Goal: Answer question/provide support

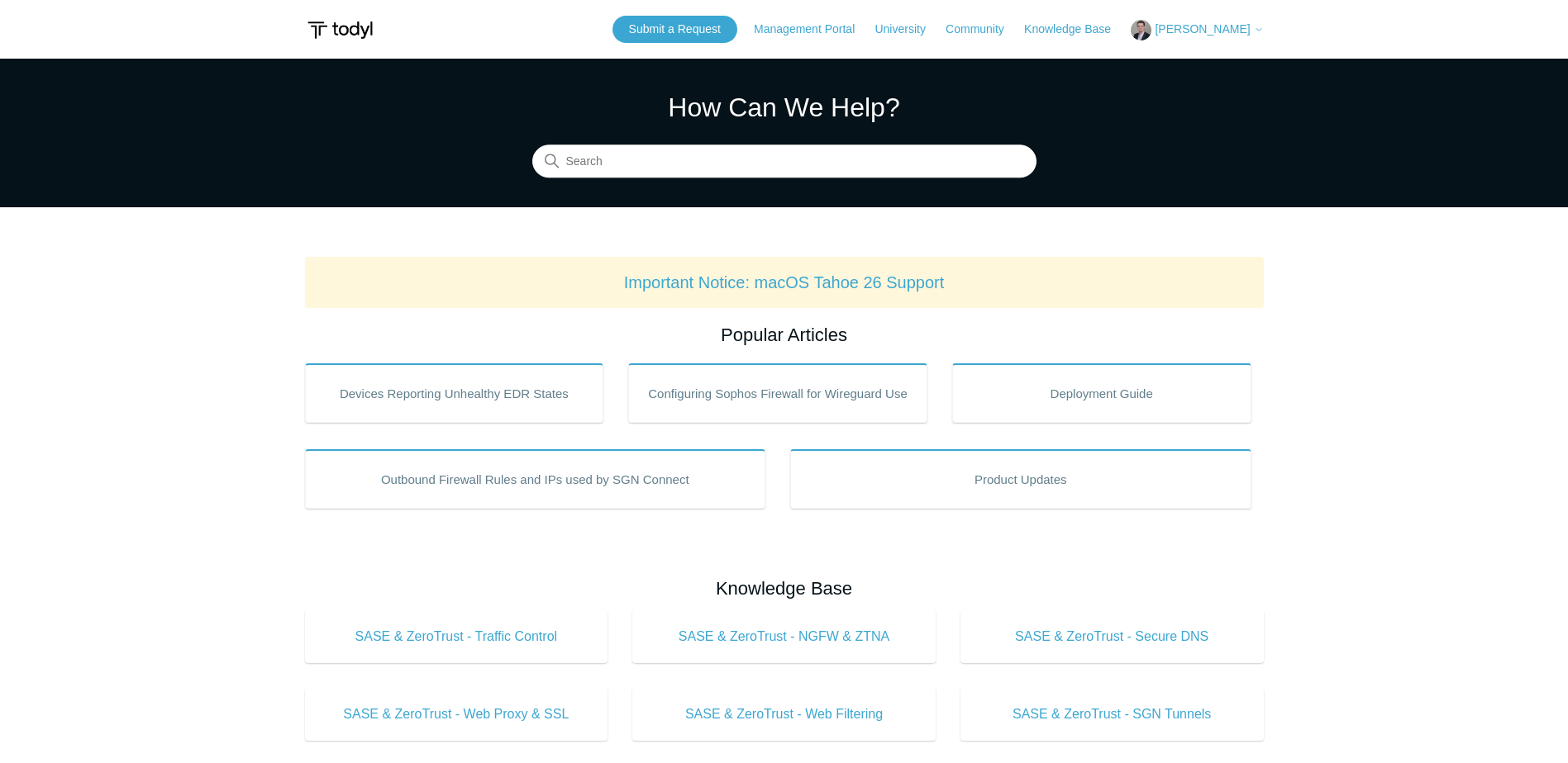
click at [1237, 7] on header "Submit a Request Management Portal University Community Knowledge Base Thomas W…" at bounding box center [784, 29] width 958 height 59
click at [1232, 32] on span "[PERSON_NAME]" at bounding box center [1202, 29] width 95 height 13
click at [1230, 63] on link "My Support Requests" at bounding box center [1212, 65] width 161 height 29
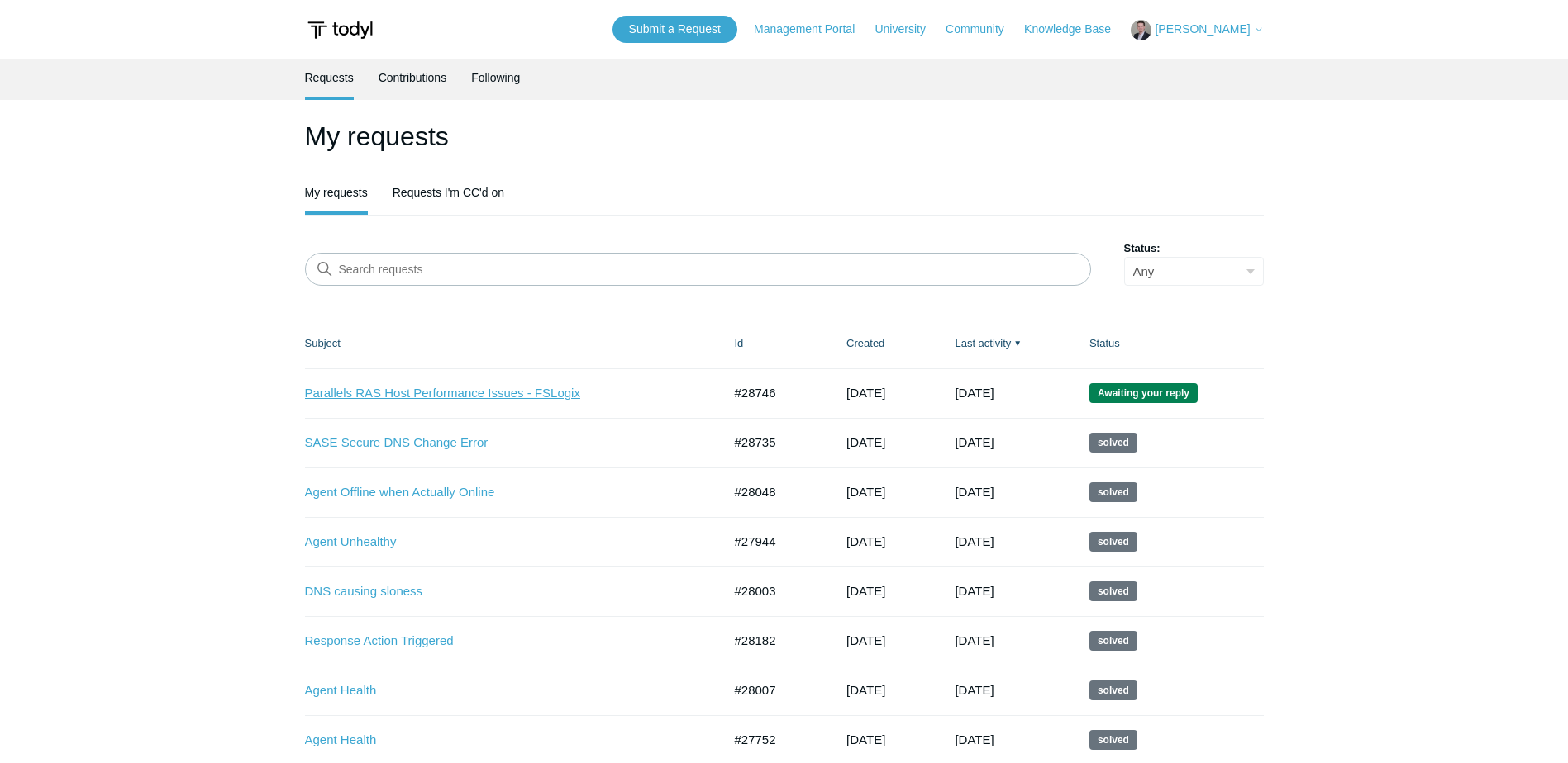
click at [442, 392] on link "Parallels RAS Host Performance Issues - FSLogix" at bounding box center [501, 393] width 392 height 19
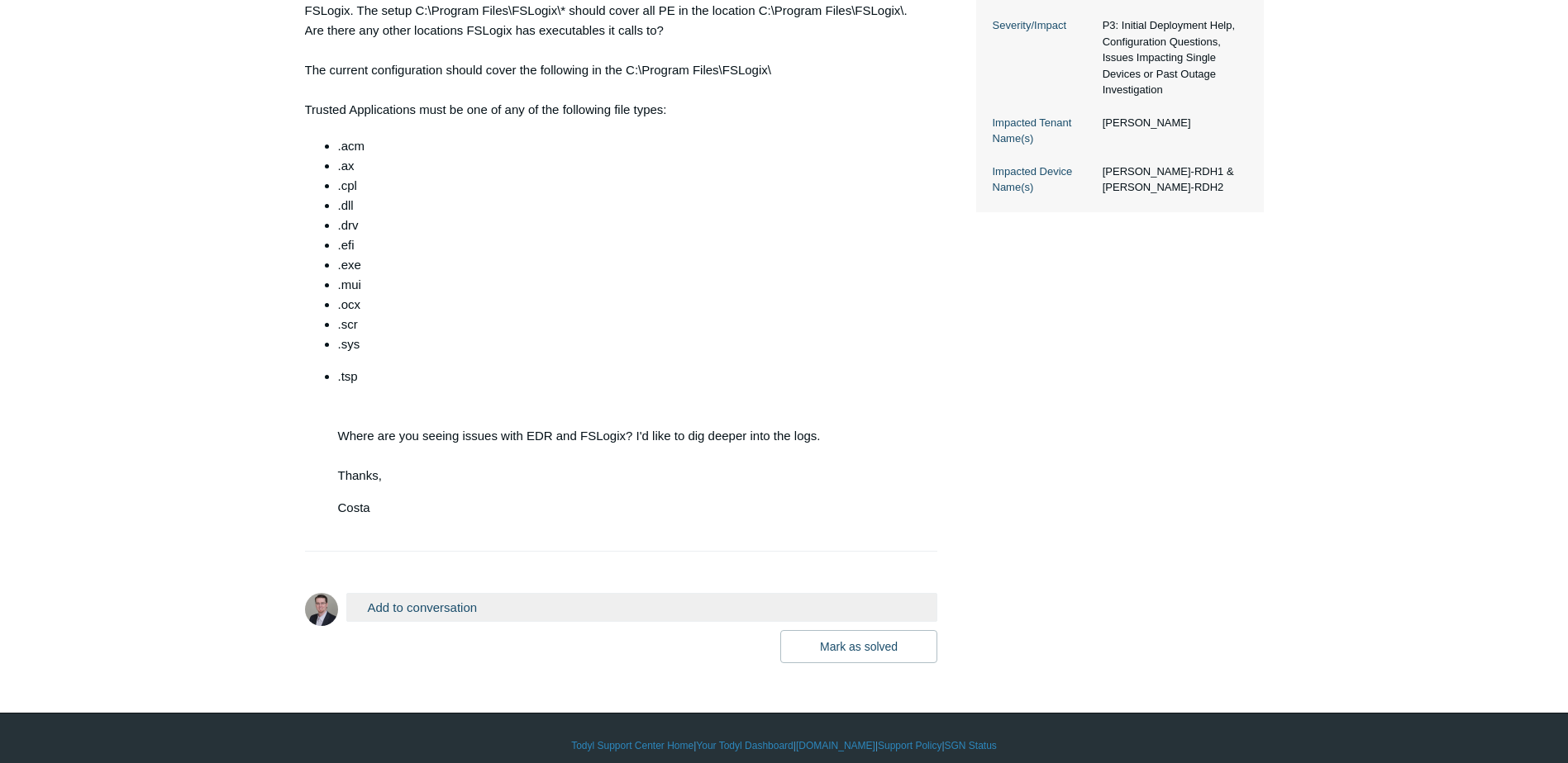
scroll to position [534, 0]
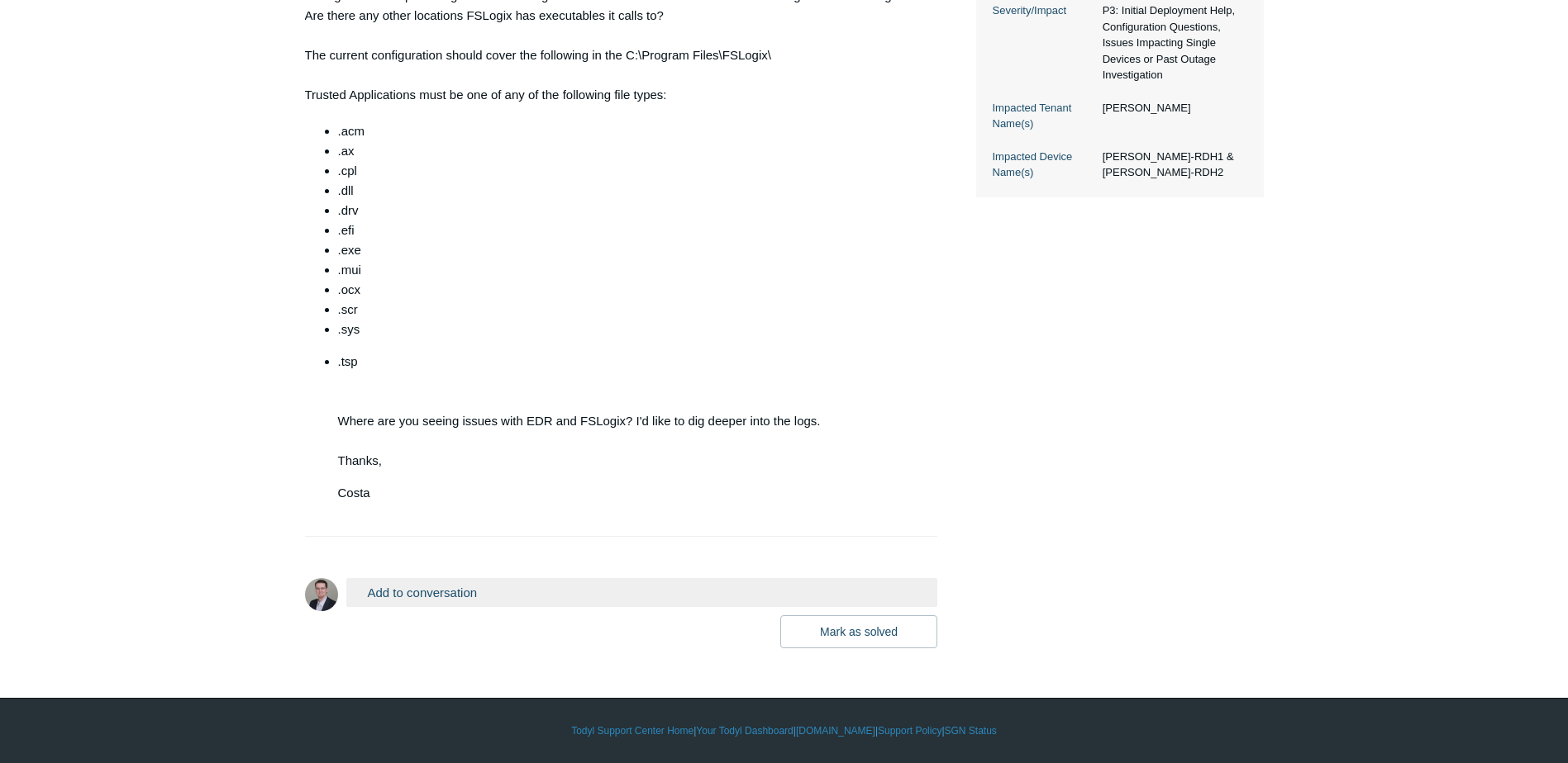
click at [443, 600] on button "Add to conversation" at bounding box center [641, 592] width 592 height 29
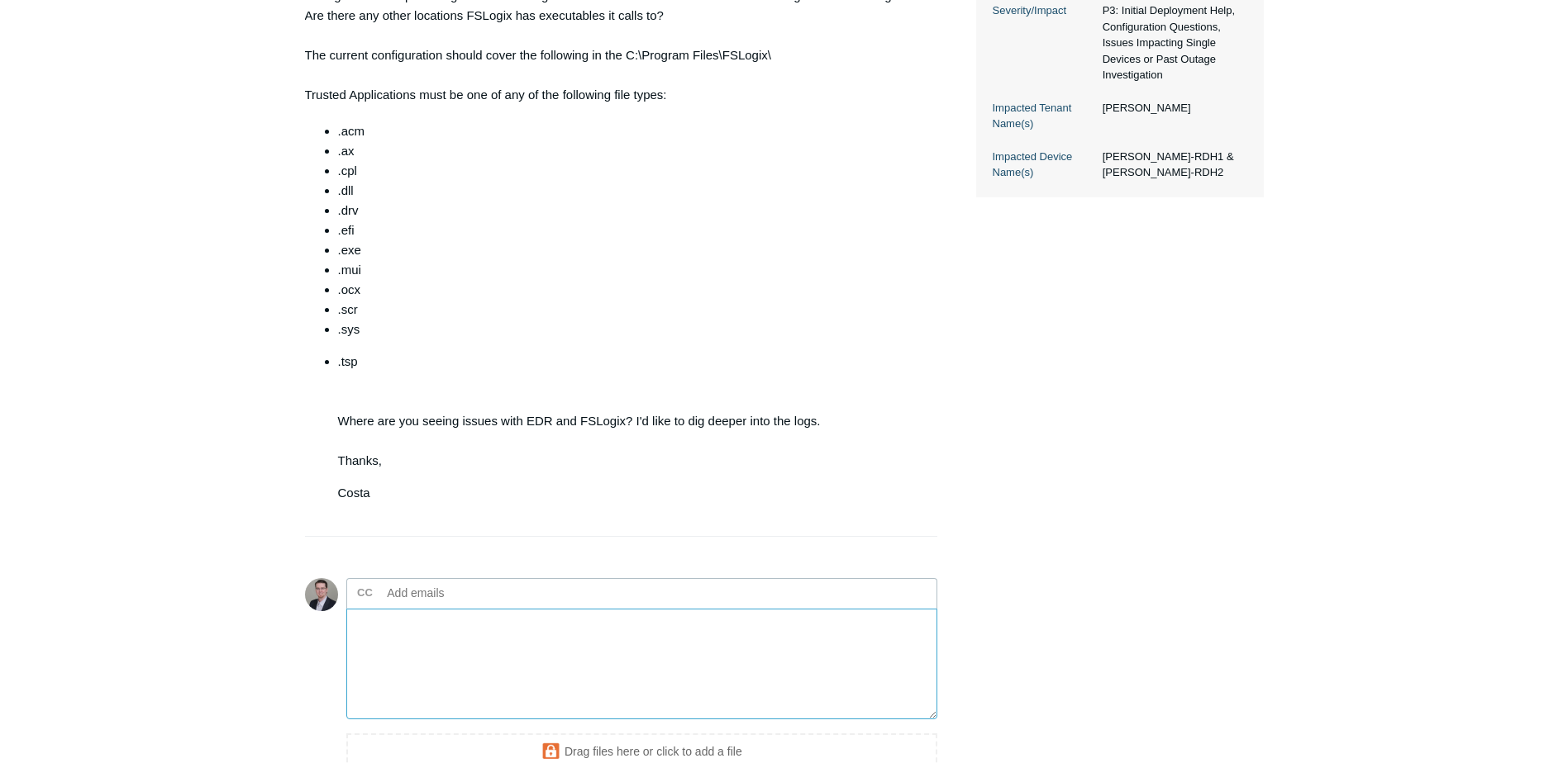
click at [434, 643] on textarea "Add your reply" at bounding box center [641, 664] width 592 height 111
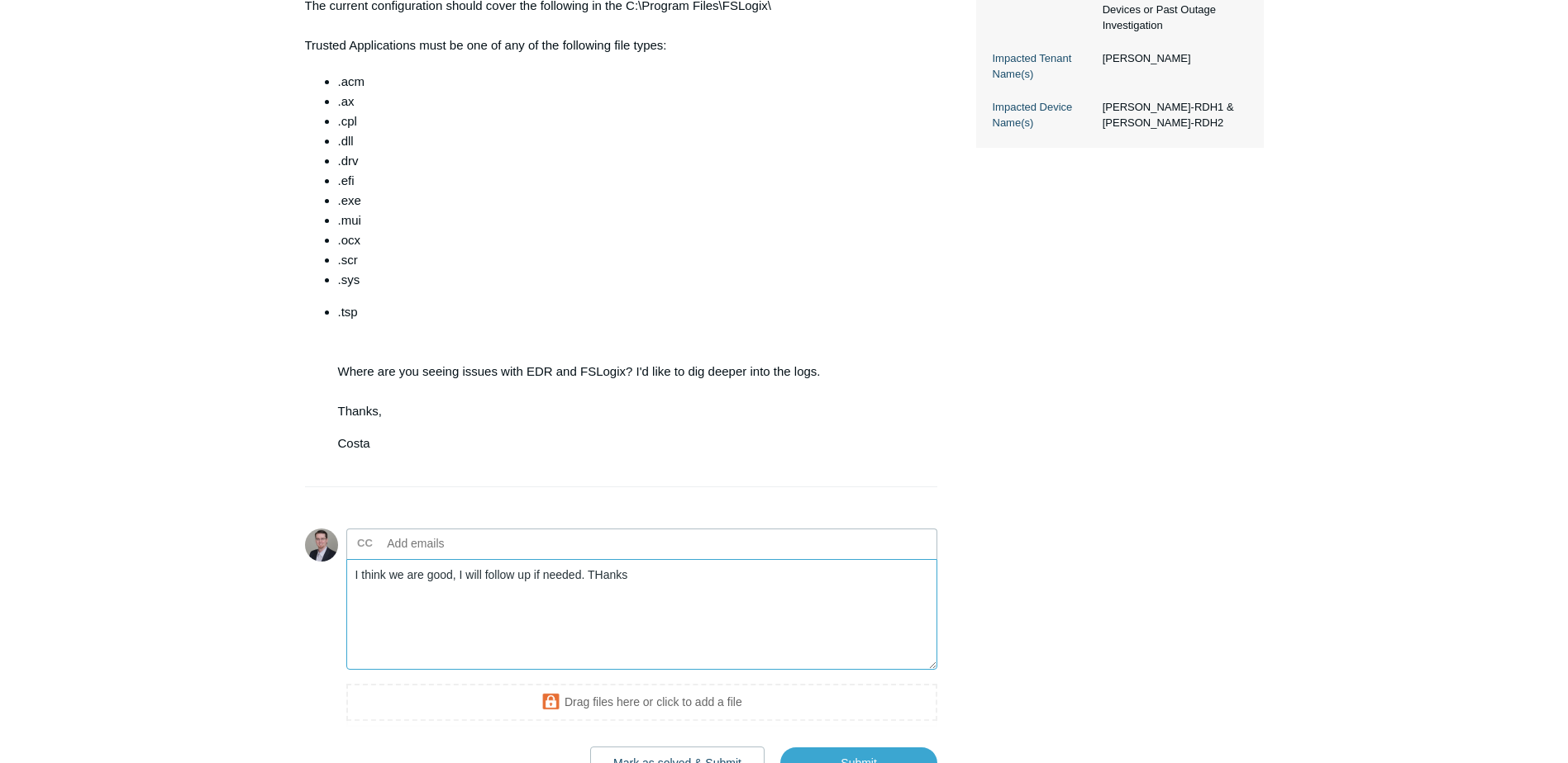
scroll to position [716, 0]
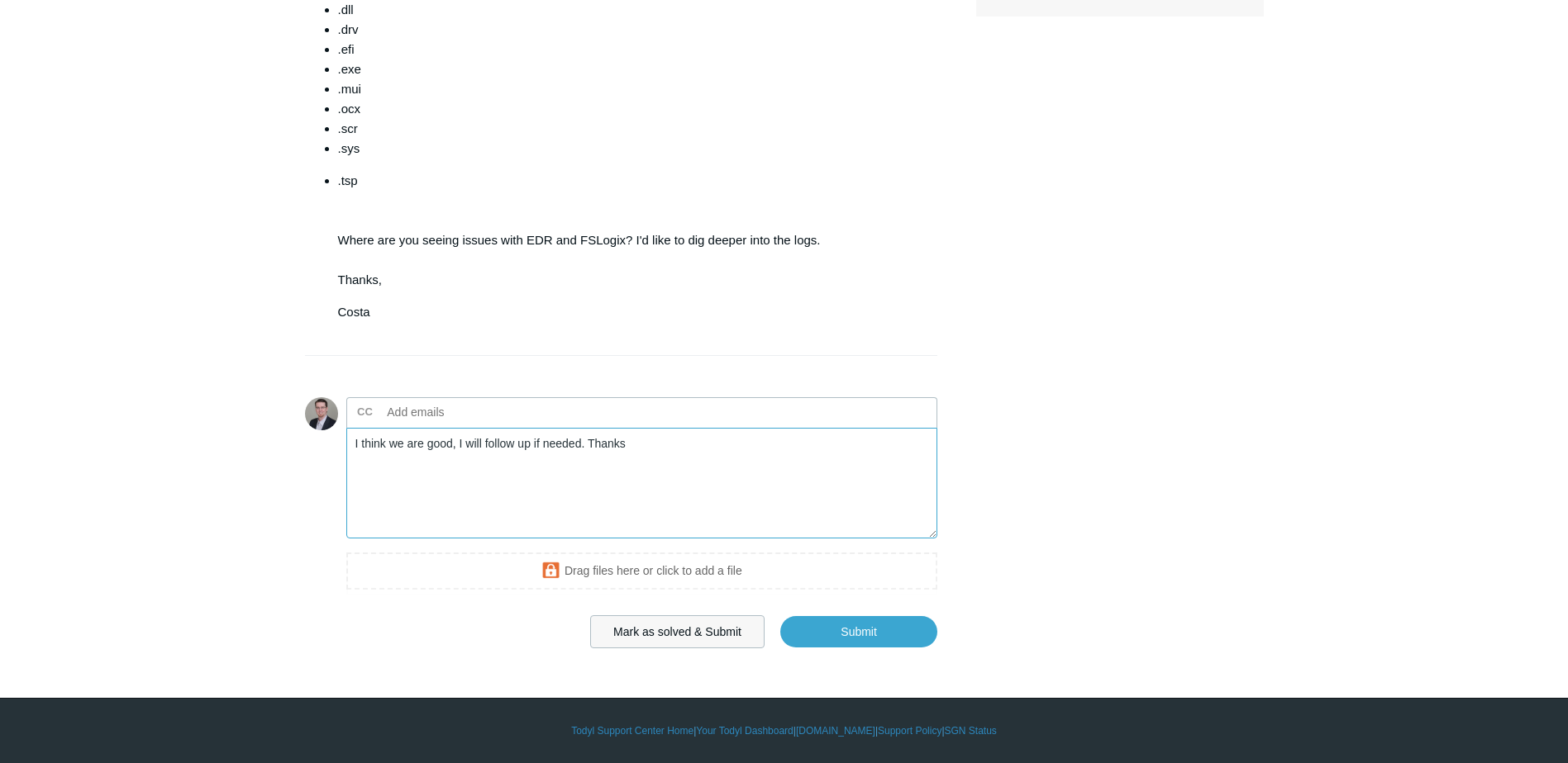
type textarea "I think we are good, I will follow up if needed. Thanks"
click at [660, 631] on button "Mark as solved & Submit" at bounding box center [677, 632] width 174 height 33
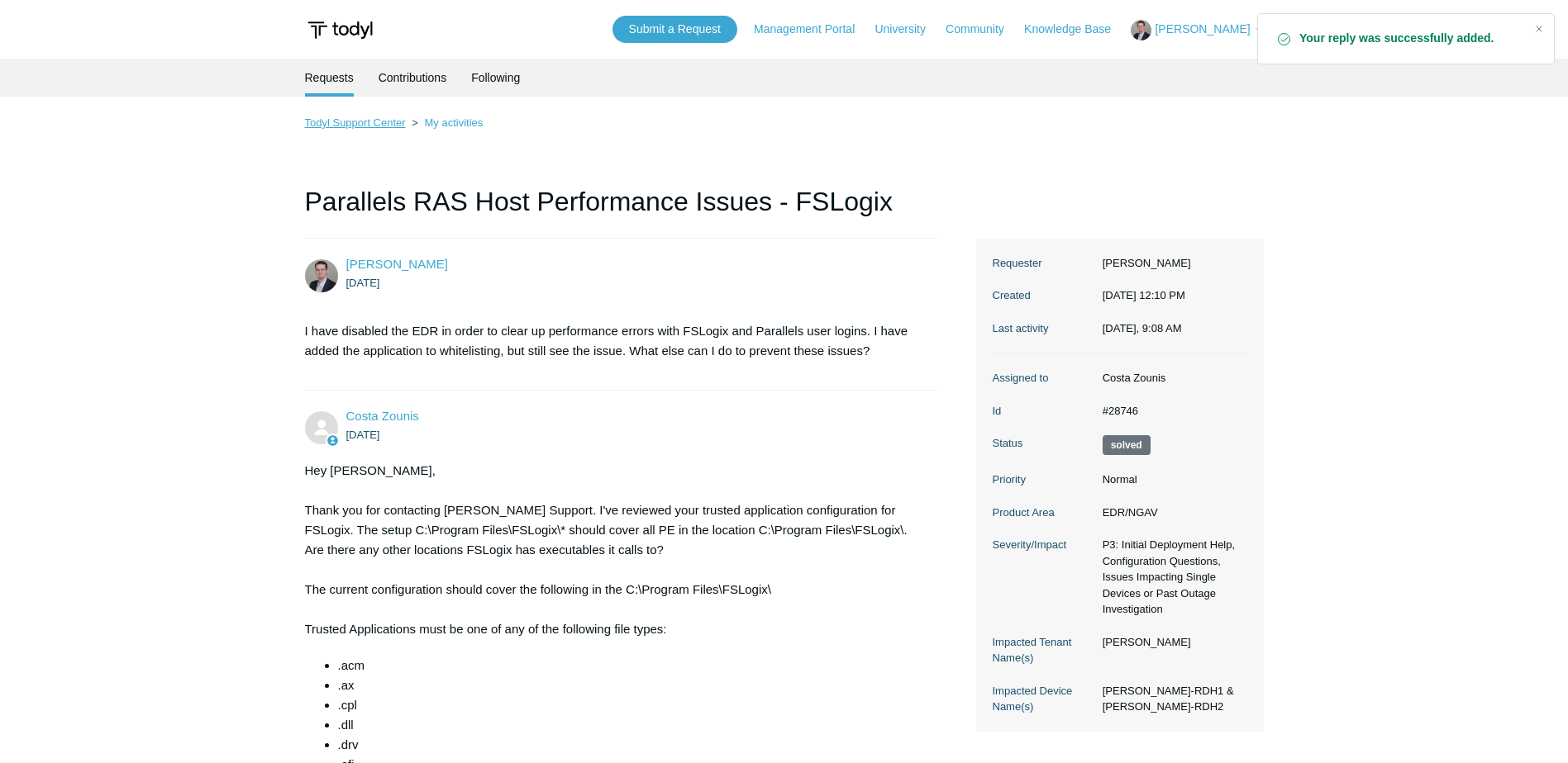
click at [344, 121] on link "Todyl Support Center" at bounding box center [356, 122] width 101 height 12
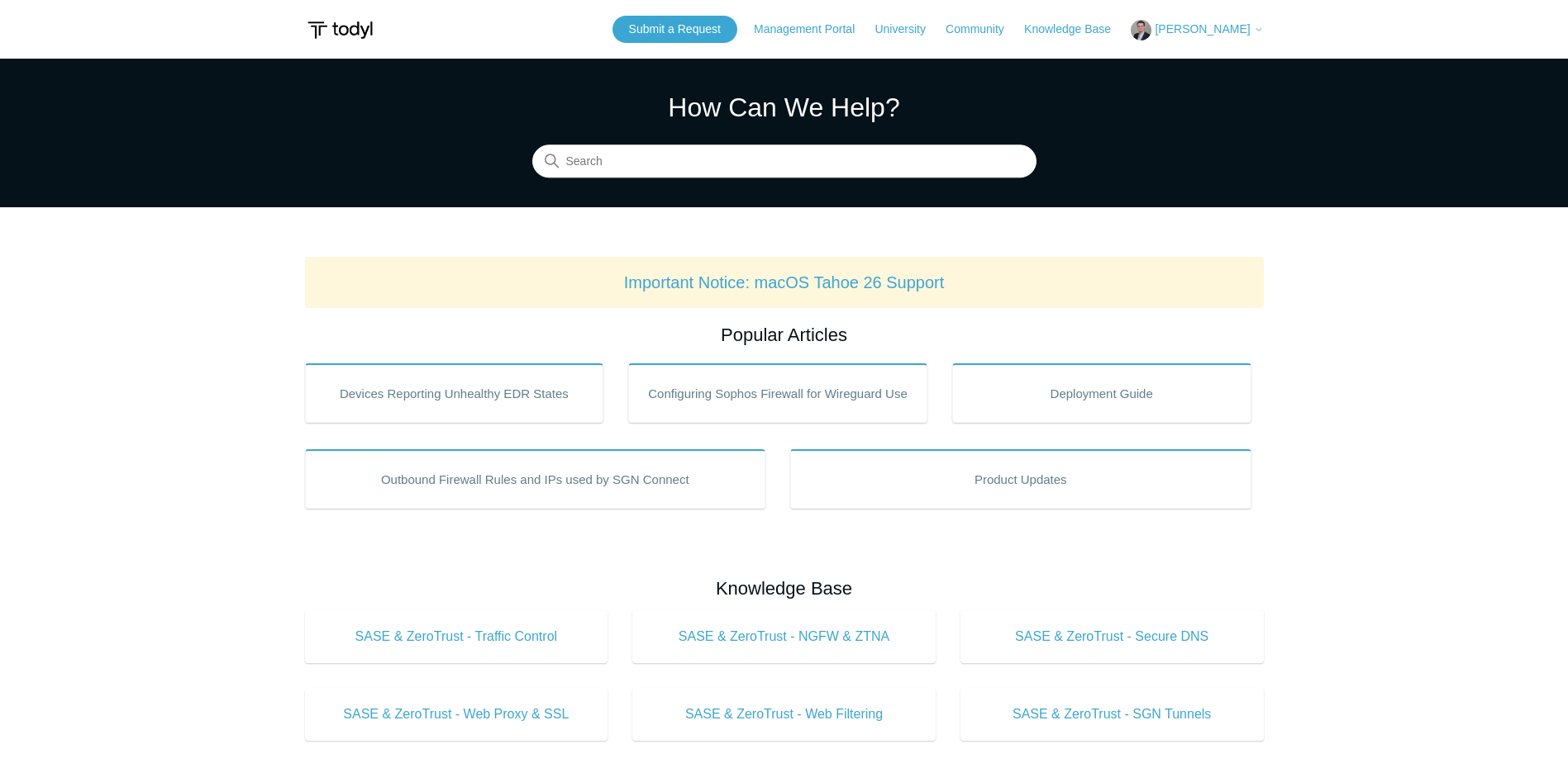
click at [1229, 24] on span "[PERSON_NAME]" at bounding box center [1202, 29] width 95 height 13
click at [1213, 67] on link "My Support Requests" at bounding box center [1212, 65] width 161 height 29
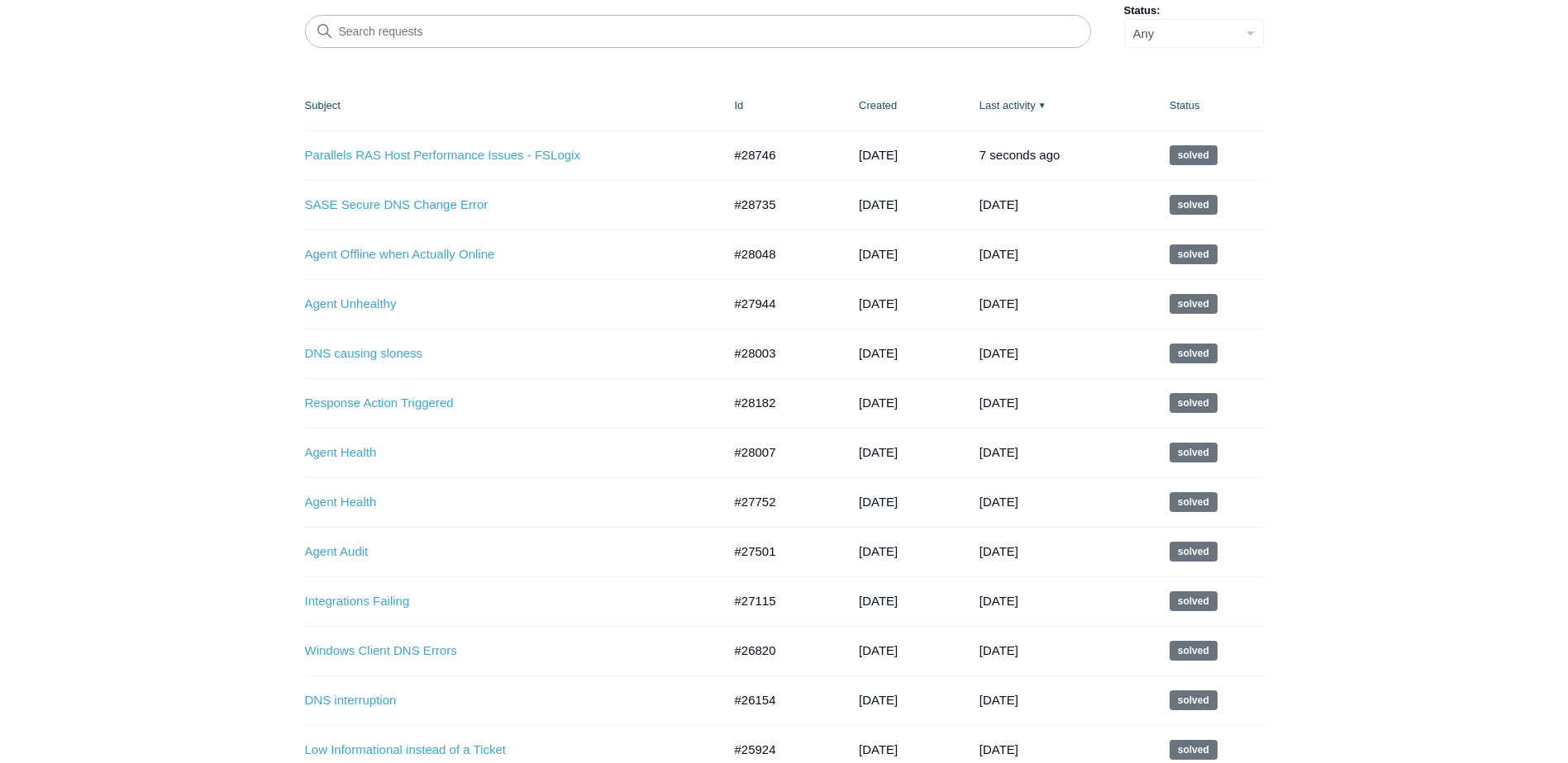
scroll to position [248, 0]
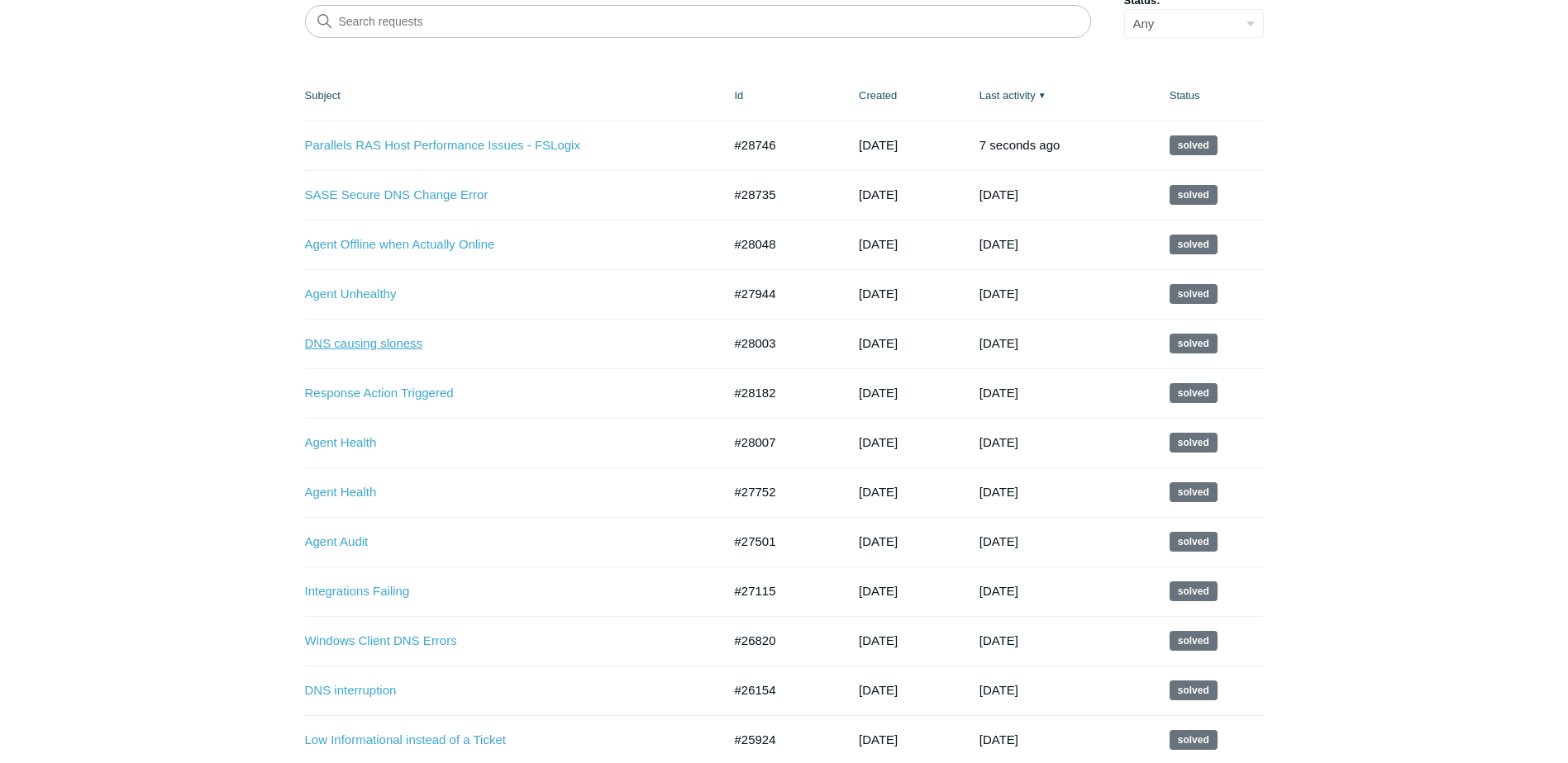
click at [365, 344] on link "DNS causing sloness" at bounding box center [501, 343] width 392 height 19
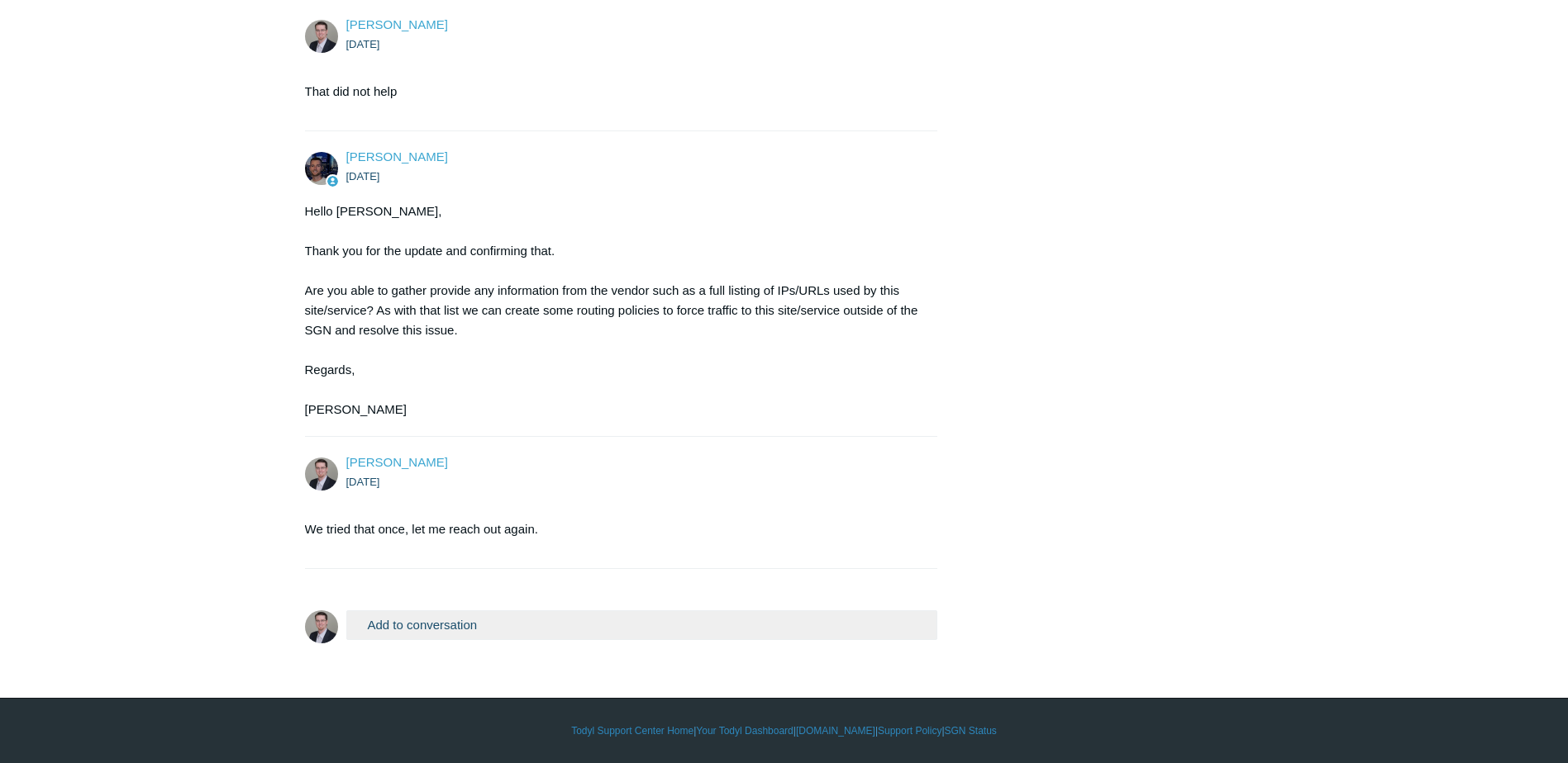
scroll to position [3179, 0]
